Goal: Task Accomplishment & Management: Use online tool/utility

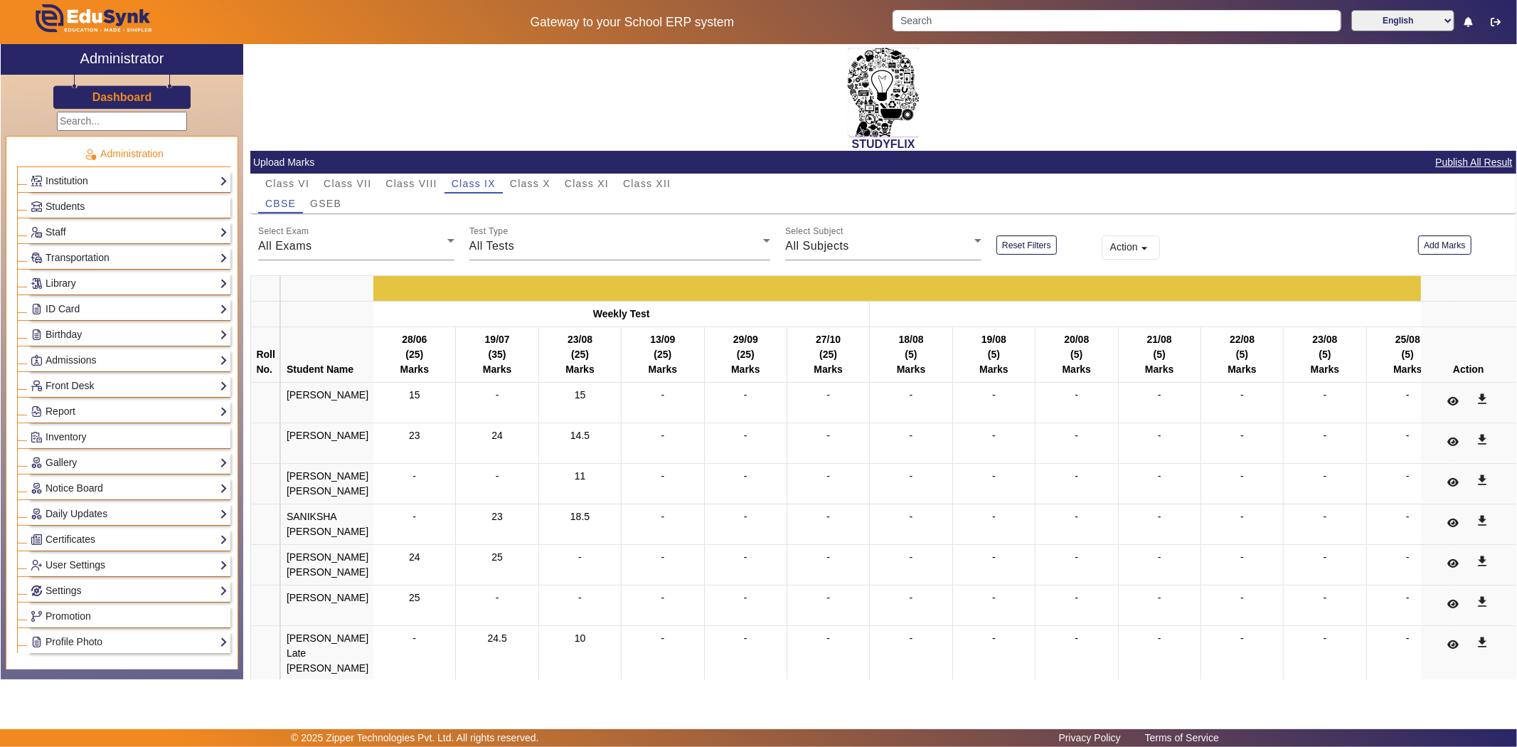
drag, startPoint x: 0, startPoint y: 154, endPoint x: 418, endPoint y: 166, distance: 417.7
click at [418, 166] on mat-card-header "Upload Marks Publish All Result" at bounding box center [883, 162] width 1266 height 23
